Goal: Information Seeking & Learning: Learn about a topic

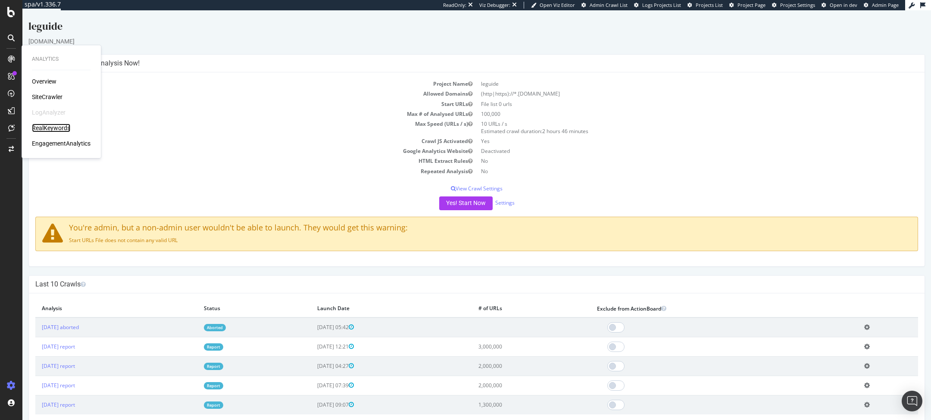
click at [38, 130] on div "RealKeywords" at bounding box center [51, 128] width 38 height 9
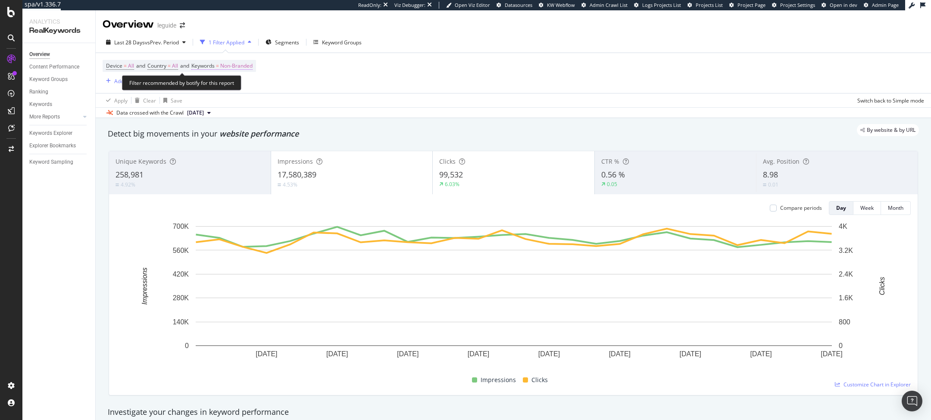
click at [242, 67] on span "Non-Branded" at bounding box center [236, 66] width 32 height 12
click at [227, 88] on span "Non-Branded" at bounding box center [222, 85] width 36 height 7
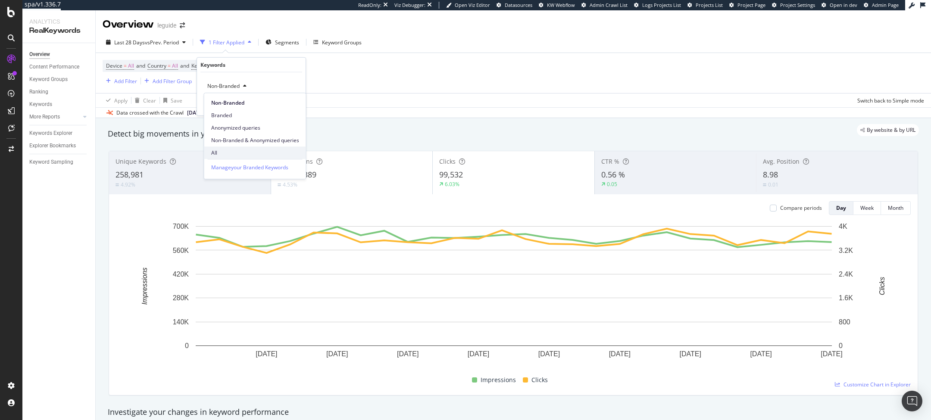
click at [234, 149] on span "All" at bounding box center [255, 153] width 88 height 8
click at [291, 103] on div "Apply" at bounding box center [291, 103] width 13 height 7
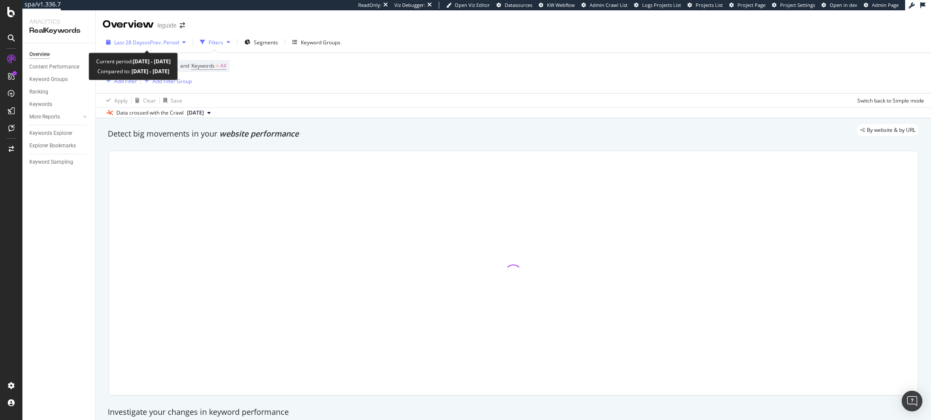
click at [167, 45] on span "vs Prev. Period" at bounding box center [162, 42] width 34 height 7
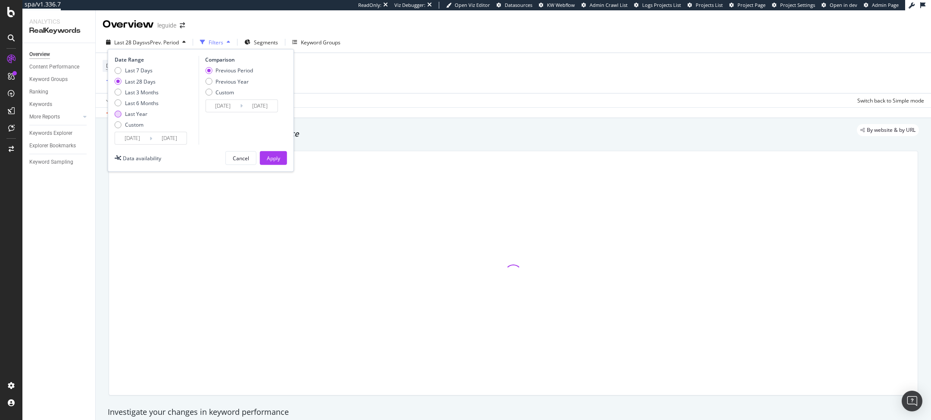
click at [143, 112] on div "Last Year" at bounding box center [136, 113] width 22 height 7
type input "[DATE]"
click at [286, 157] on button "Apply" at bounding box center [273, 158] width 27 height 14
